Goal: Task Accomplishment & Management: Manage account settings

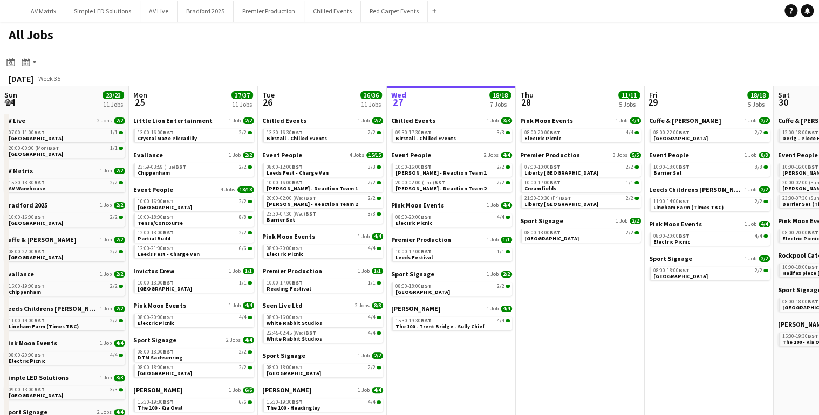
drag, startPoint x: 470, startPoint y: 325, endPoint x: 529, endPoint y: 329, distance: 58.9
click at [529, 329] on app-calendar-viewport "Sun 24 23/23 11 Jobs Mon 25 37/37 11 Jobs Tue 26 36/36 11 Jobs Wed 27 18/18 7 J…" at bounding box center [409, 282] width 819 height 392
click at [291, 135] on span "Birstall - Chilled Events" at bounding box center [296, 138] width 60 height 7
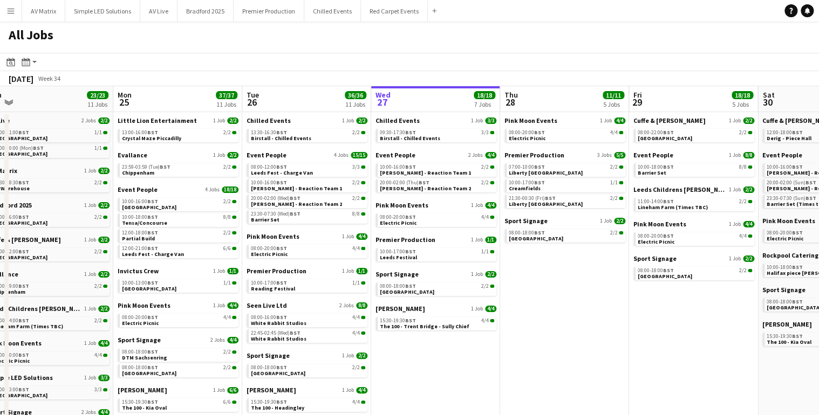
click at [684, 384] on app-calendar-viewport "Fri 22 30/30 10 Jobs Sat 23 33/33 12 Jobs Sun 24 23/23 11 Jobs Mon 25 37/37 11 …" at bounding box center [409, 282] width 819 height 392
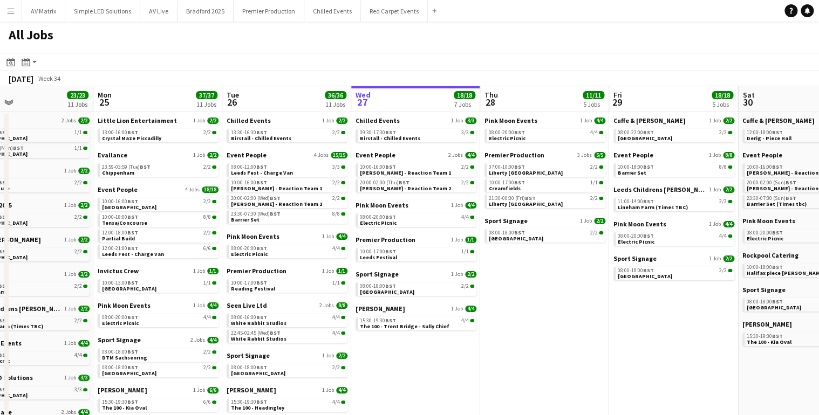
drag, startPoint x: 690, startPoint y: 376, endPoint x: 659, endPoint y: 377, distance: 31.3
click at [659, 377] on app-calendar-viewport "Fri 22 30/30 10 Jobs Sat 23 33/33 12 Jobs Sun 24 23/23 11 Jobs Mon 25 37/37 11 …" at bounding box center [409, 282] width 819 height 392
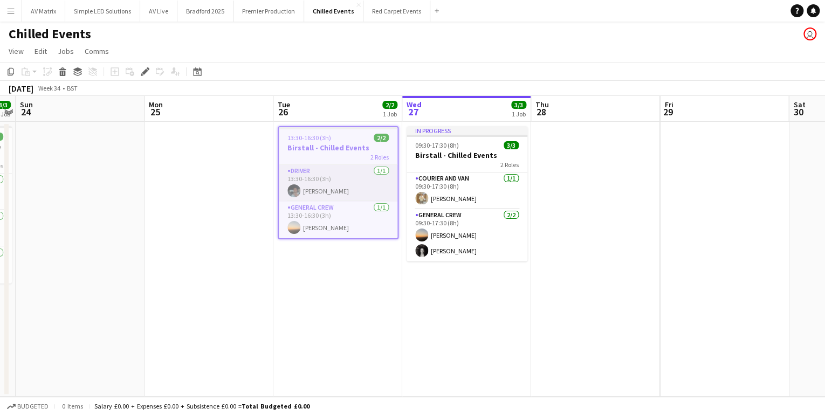
click at [321, 190] on app-card-role "Driver [DATE] 13:30-16:30 (3h) [PERSON_NAME]" at bounding box center [338, 183] width 119 height 37
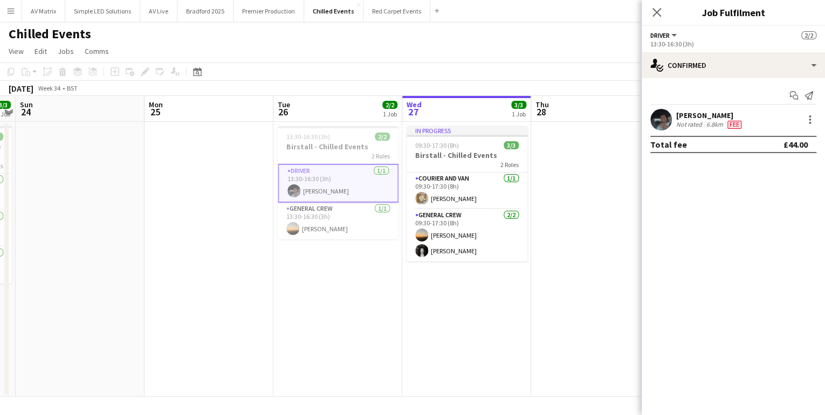
click at [335, 189] on app-card-role "Driver [DATE] 13:30-16:30 (3h) [PERSON_NAME]" at bounding box center [338, 183] width 121 height 39
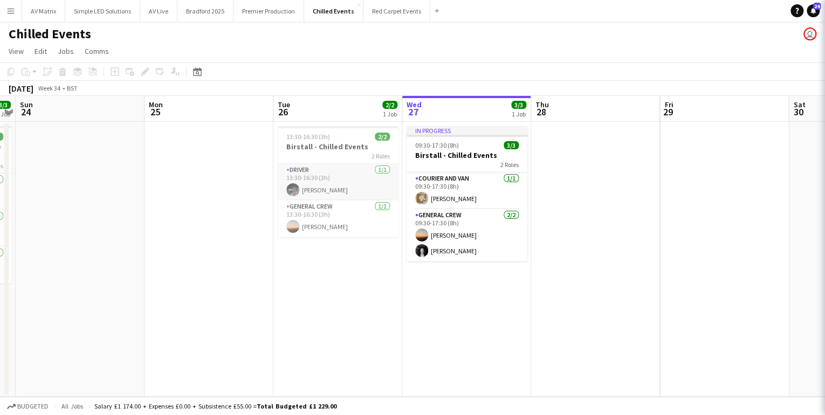
click at [335, 189] on app-card-role "Driver [DATE] 13:30-16:30 (3h) [PERSON_NAME]" at bounding box center [338, 182] width 121 height 37
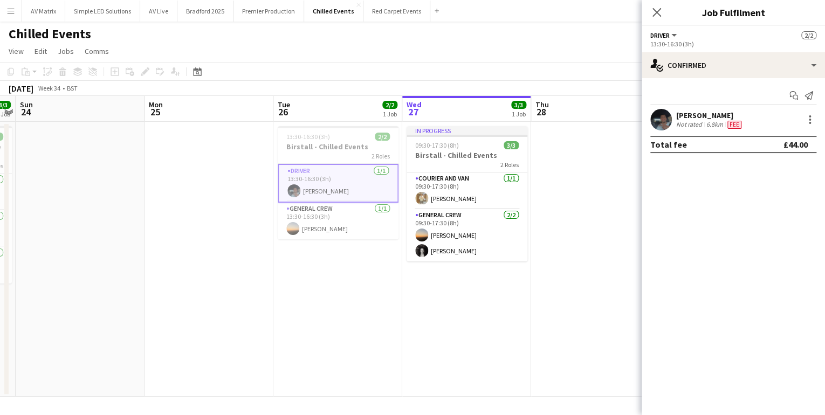
click at [709, 120] on div "6.8km" at bounding box center [715, 124] width 21 height 9
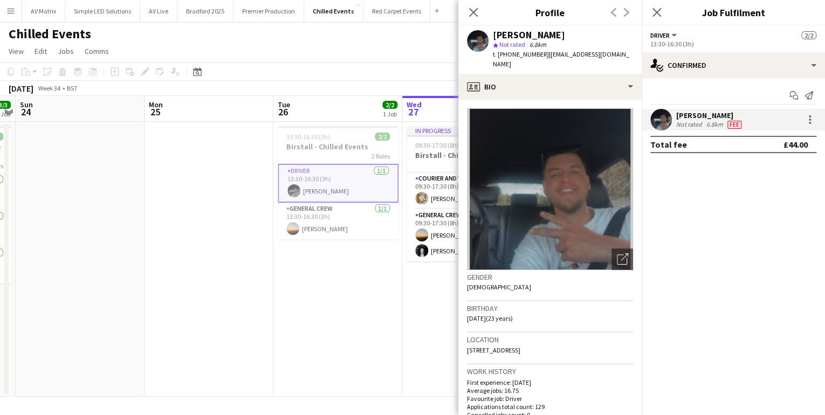
click at [13, 10] on app-icon "Menu" at bounding box center [10, 10] width 9 height 9
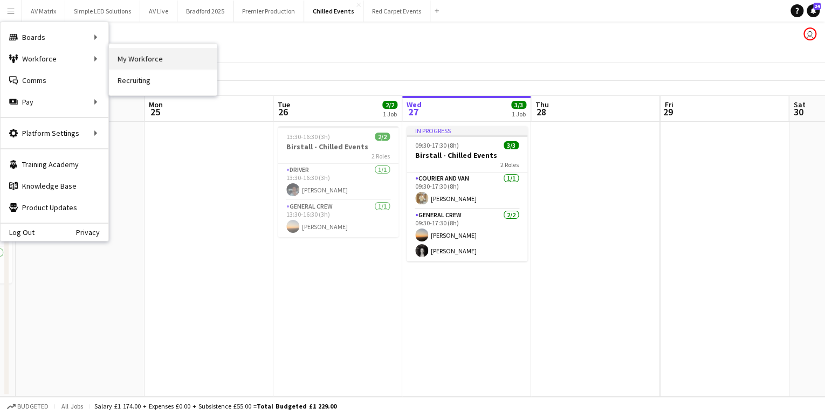
click at [146, 59] on link "My Workforce" at bounding box center [163, 59] width 108 height 22
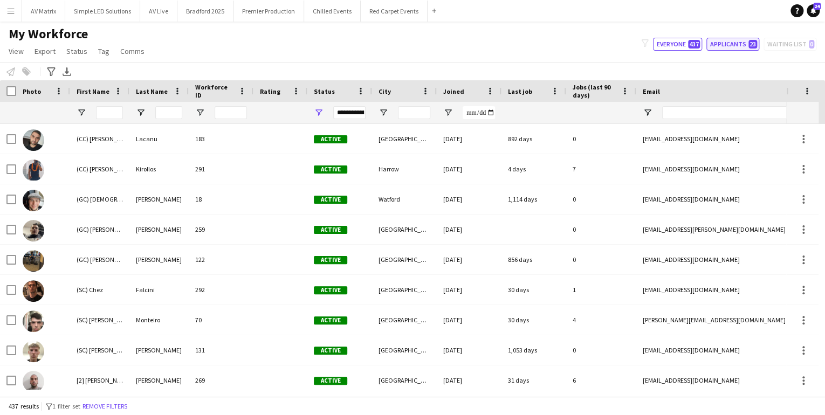
click at [721, 45] on button "Applicants 23" at bounding box center [733, 44] width 53 height 13
type input "**********"
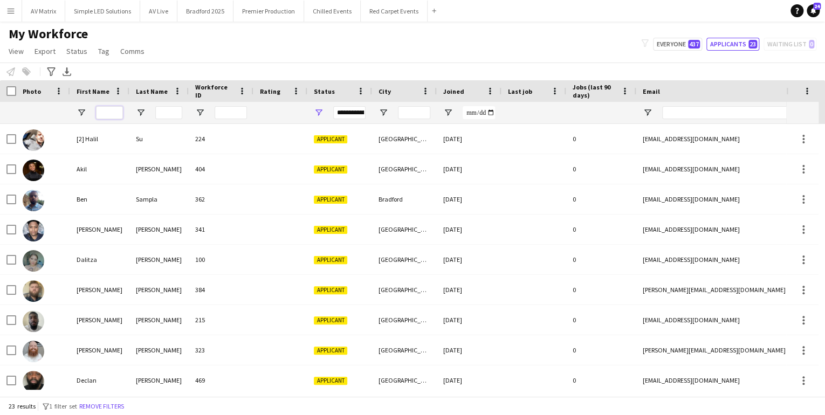
click at [106, 107] on input "First Name Filter Input" at bounding box center [109, 112] width 27 height 13
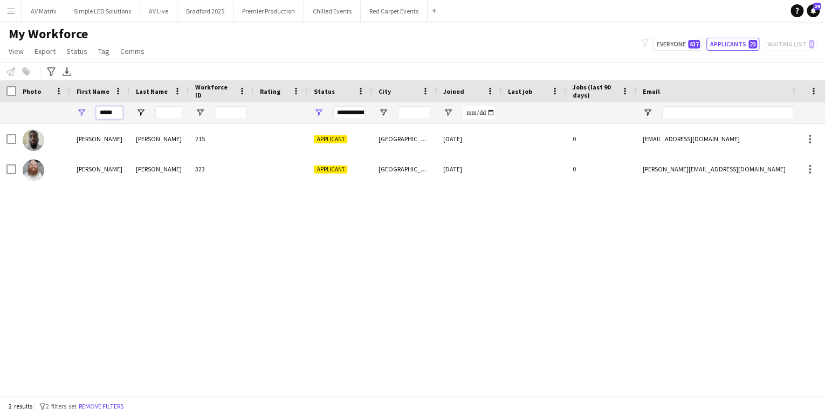
type input "*****"
click at [53, 237] on div "[PERSON_NAME] 215 Applicant [GEOGRAPHIC_DATA] [DATE] 0 [EMAIL_ADDRESS][DOMAIN_N…" at bounding box center [396, 257] width 793 height 266
drag, startPoint x: 115, startPoint y: 111, endPoint x: 79, endPoint y: 112, distance: 36.2
click at [79, 112] on div "*****" at bounding box center [99, 113] width 59 height 22
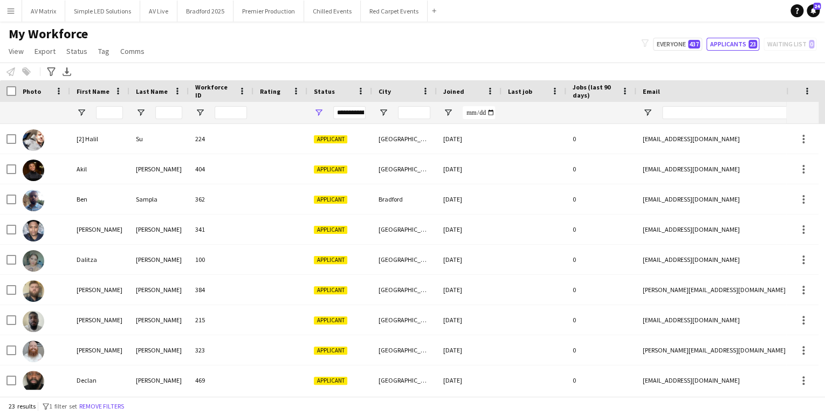
click at [184, 112] on div at bounding box center [158, 113] width 59 height 22
click at [176, 112] on input "Last Name Filter Input" at bounding box center [168, 112] width 27 height 13
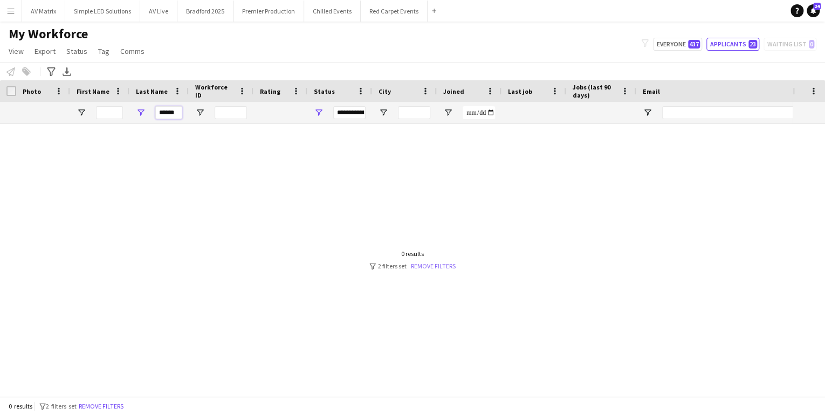
type input "******"
click at [435, 264] on link "Remove filters" at bounding box center [433, 266] width 45 height 8
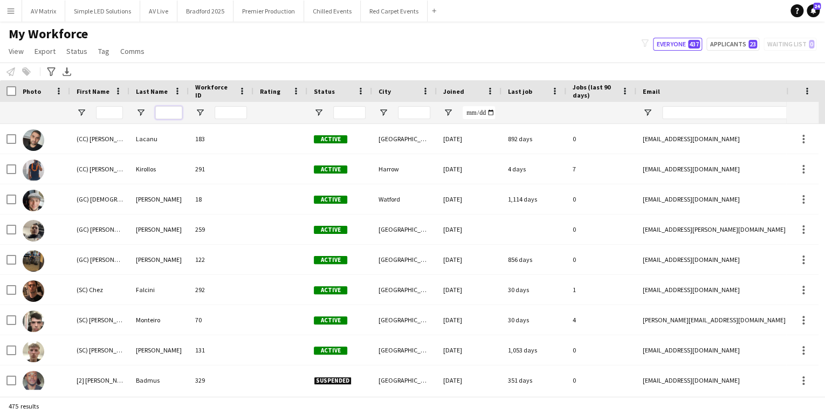
click at [175, 111] on input "Last Name Filter Input" at bounding box center [168, 112] width 27 height 13
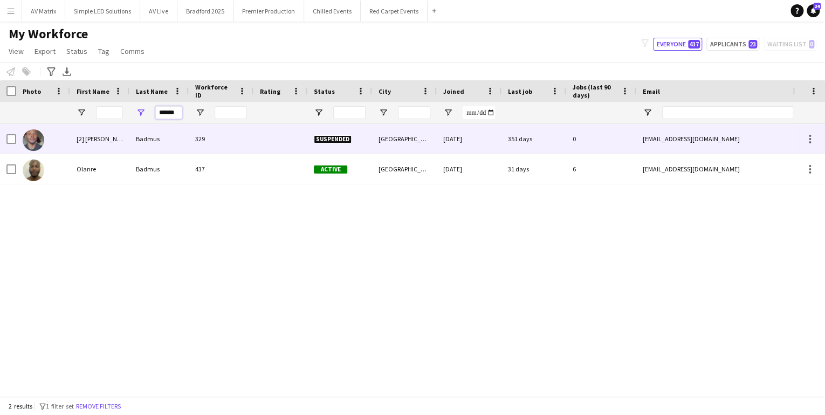
type input "******"
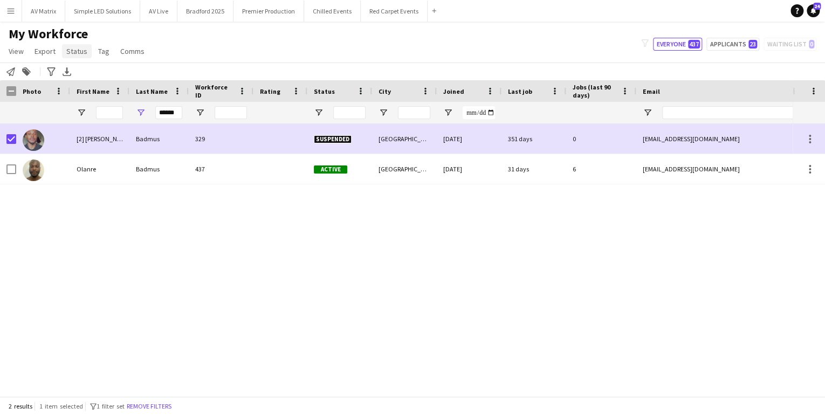
click at [78, 52] on span "Status" at bounding box center [76, 51] width 21 height 10
click at [92, 69] on link "Edit" at bounding box center [100, 74] width 76 height 23
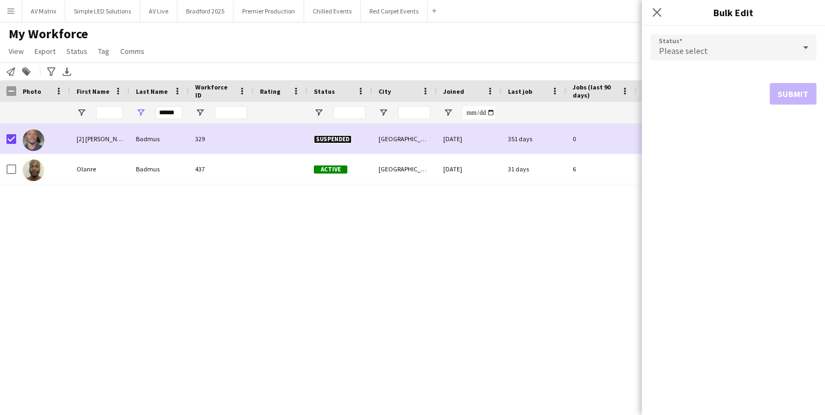
click at [731, 56] on div "Please select" at bounding box center [723, 48] width 145 height 26
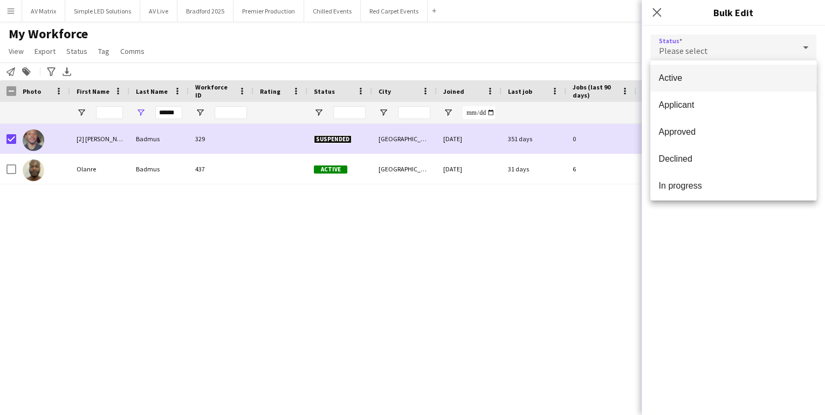
click at [702, 75] on span "Active" at bounding box center [733, 78] width 149 height 10
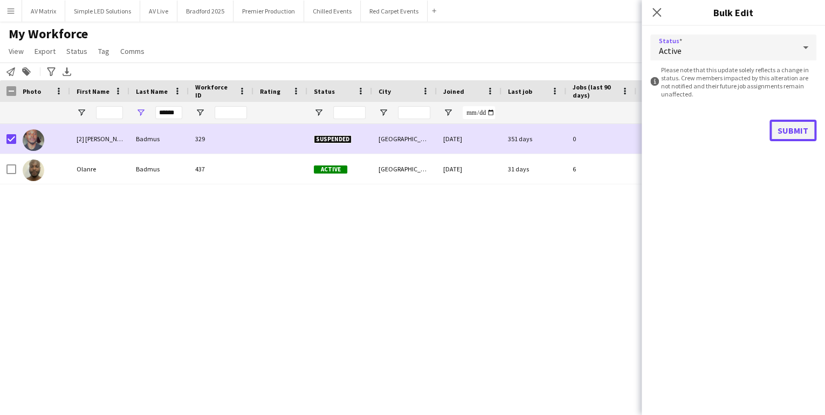
click at [803, 129] on button "Submit" at bounding box center [793, 131] width 47 height 22
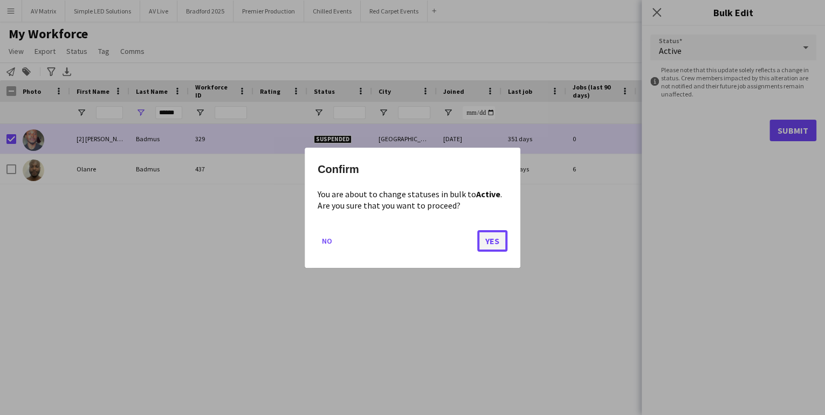
click at [491, 240] on button "Yes" at bounding box center [492, 241] width 30 height 22
